Goal: Find specific page/section: Find specific page/section

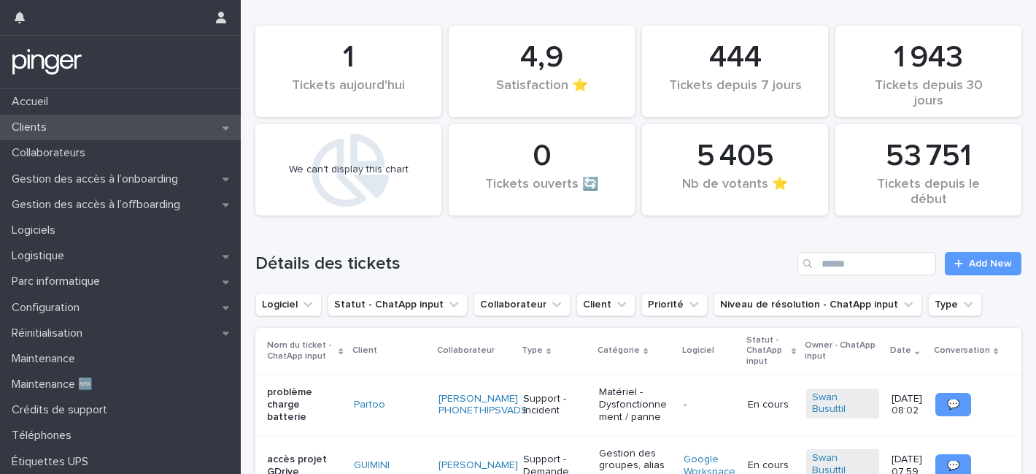
click at [126, 128] on div "Clients" at bounding box center [120, 128] width 241 height 26
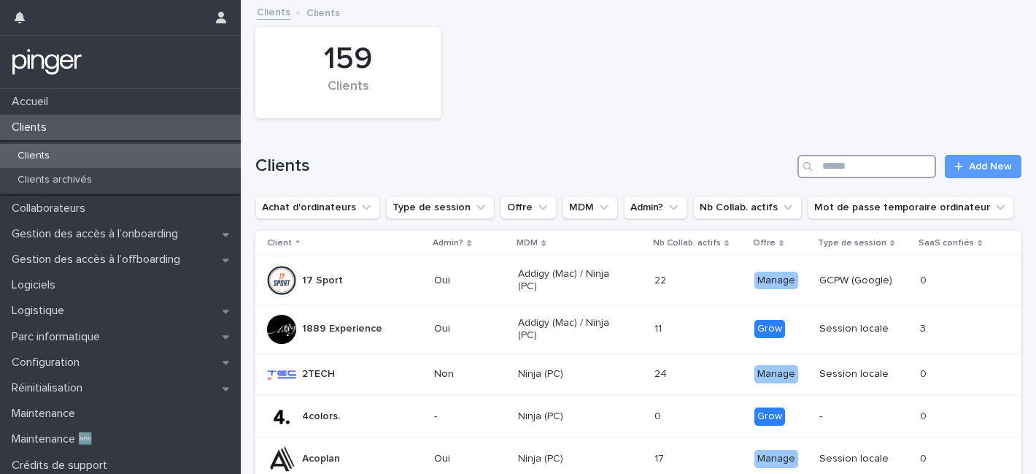
click at [829, 162] on input "Search" at bounding box center [867, 166] width 139 height 23
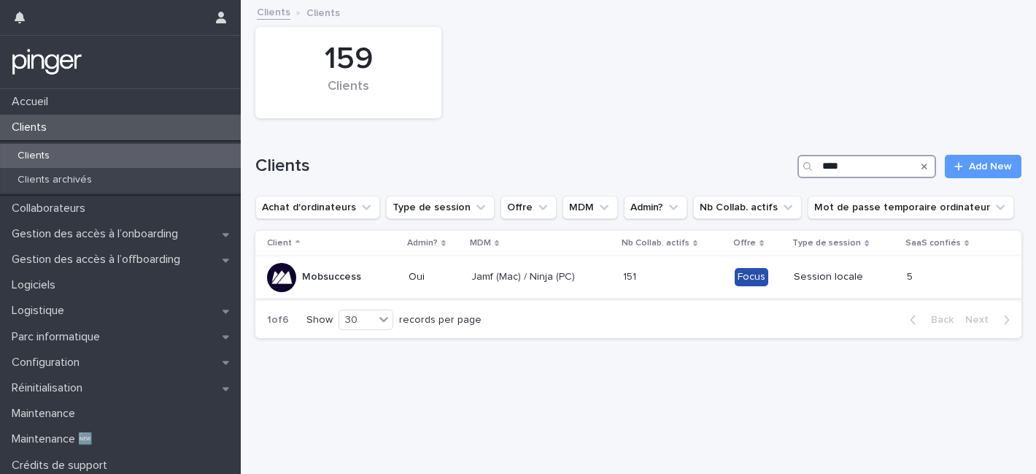
type input "****"
click at [522, 266] on div "Jamf (Mac) / Ninja (PC)" at bounding box center [542, 277] width 140 height 24
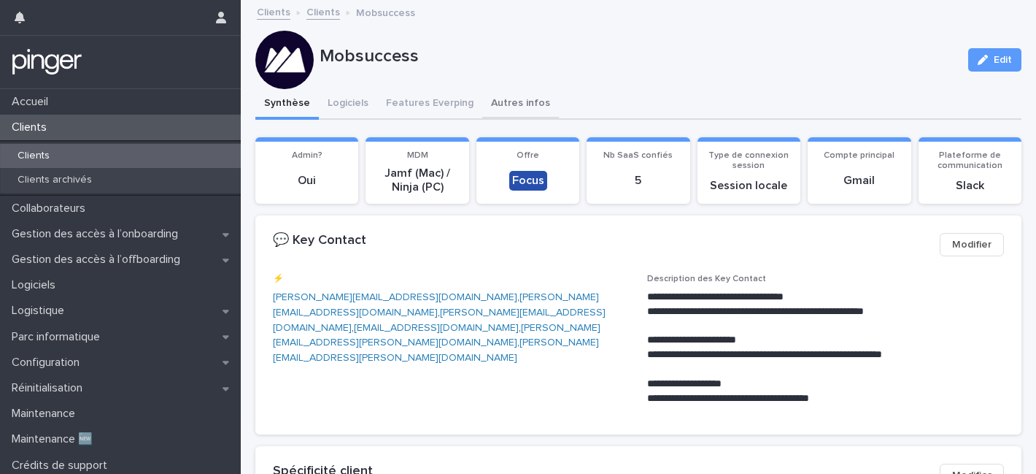
click at [497, 97] on button "Autres infos" at bounding box center [520, 104] width 77 height 31
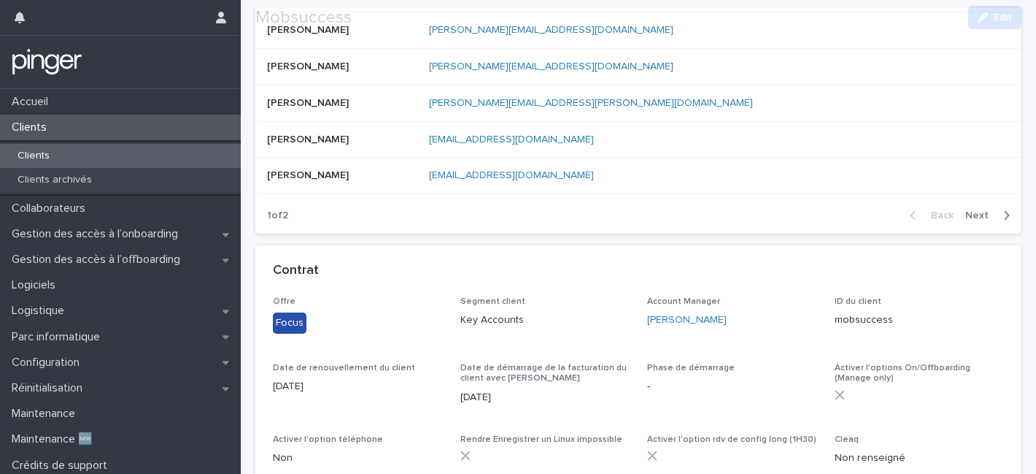
scroll to position [580, 0]
